Goal: Register for event/course

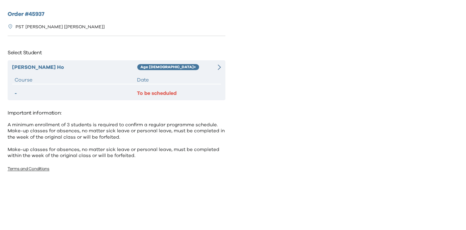
click at [161, 77] on div "Date" at bounding box center [178, 80] width 82 height 8
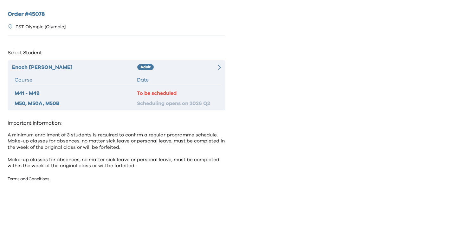
click at [171, 81] on div "Date" at bounding box center [178, 80] width 82 height 8
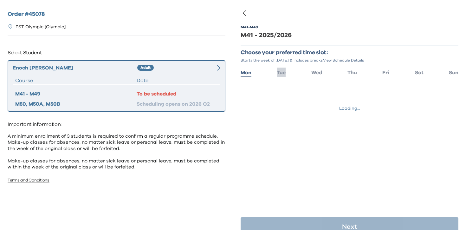
click at [281, 72] on span "Tue" at bounding box center [281, 72] width 9 height 5
click at [313, 71] on span "Wed" at bounding box center [317, 72] width 11 height 5
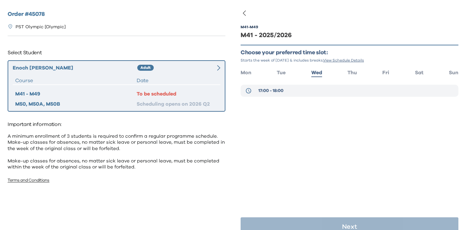
click at [324, 95] on button "17:00 - 18:00" at bounding box center [350, 91] width 218 height 12
